Goal: Find specific page/section: Find specific page/section

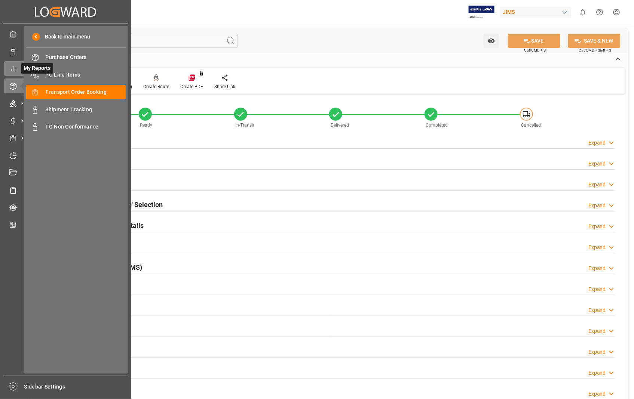
scroll to position [121, 0]
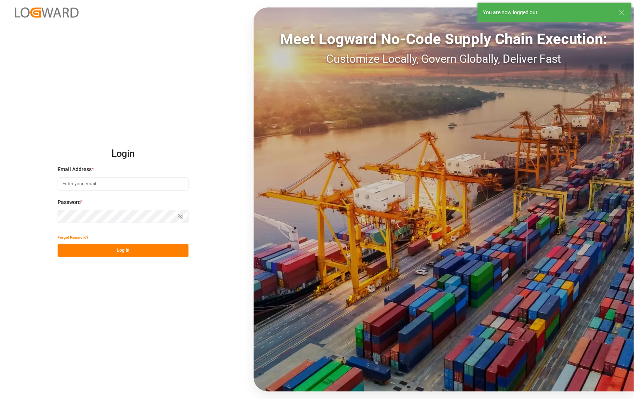
type input "[PERSON_NAME][EMAIL_ADDRESS][DOMAIN_NAME]"
click at [117, 251] on button "Log In" at bounding box center [123, 250] width 131 height 13
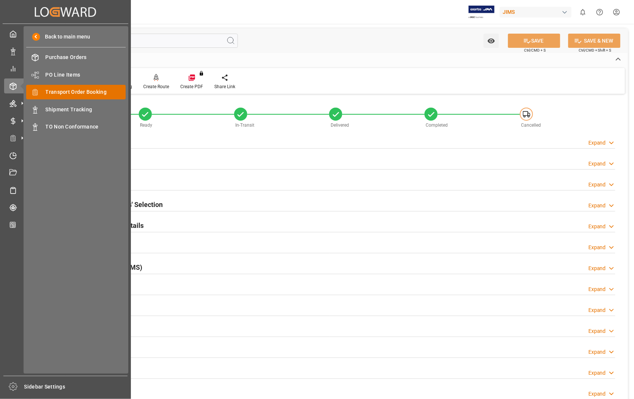
click at [65, 89] on span "Transport Order Booking" at bounding box center [86, 92] width 80 height 8
